Goal: Task Accomplishment & Management: Manage account settings

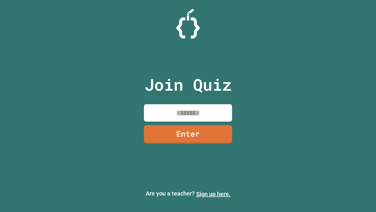
click at [213, 194] on link "Sign up here." at bounding box center [213, 193] width 34 height 7
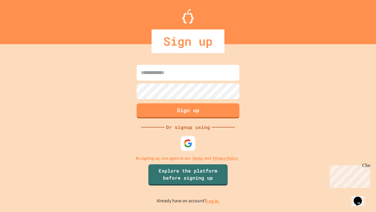
click at [213, 200] on link "Log in." at bounding box center [213, 200] width 14 height 6
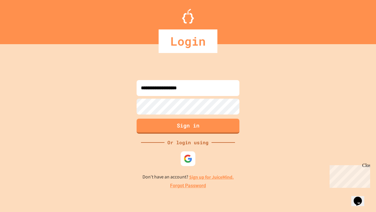
type input "**********"
